Goal: Navigation & Orientation: Find specific page/section

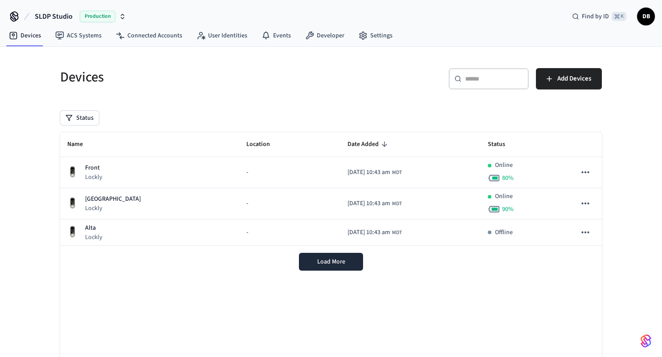
click at [186, 288] on div "Name Location Date Added Status Front Lockly - [DATE] 10:43 am MDT Online 80 % …" at bounding box center [331, 257] width 542 height 250
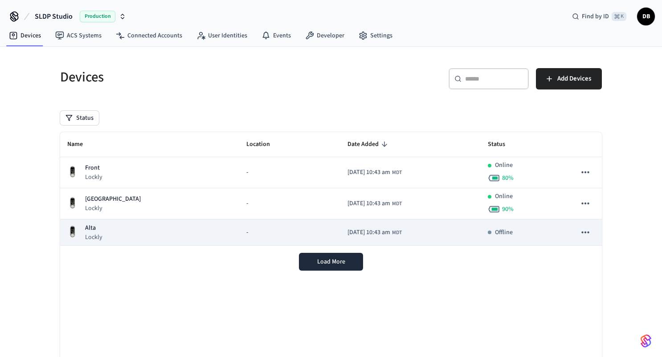
click at [246, 233] on div "-" at bounding box center [289, 232] width 87 height 9
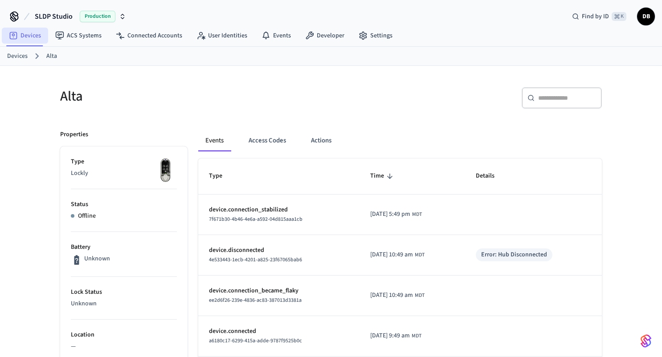
click at [30, 37] on link "Devices" at bounding box center [25, 36] width 46 height 16
